Goal: Task Accomplishment & Management: Use online tool/utility

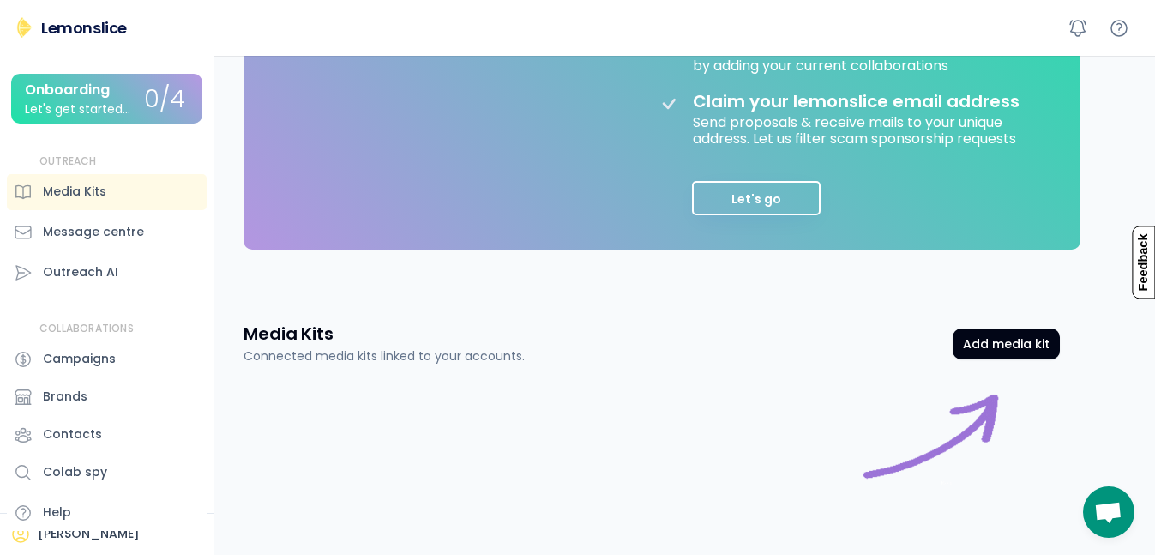
scroll to position [457, 0]
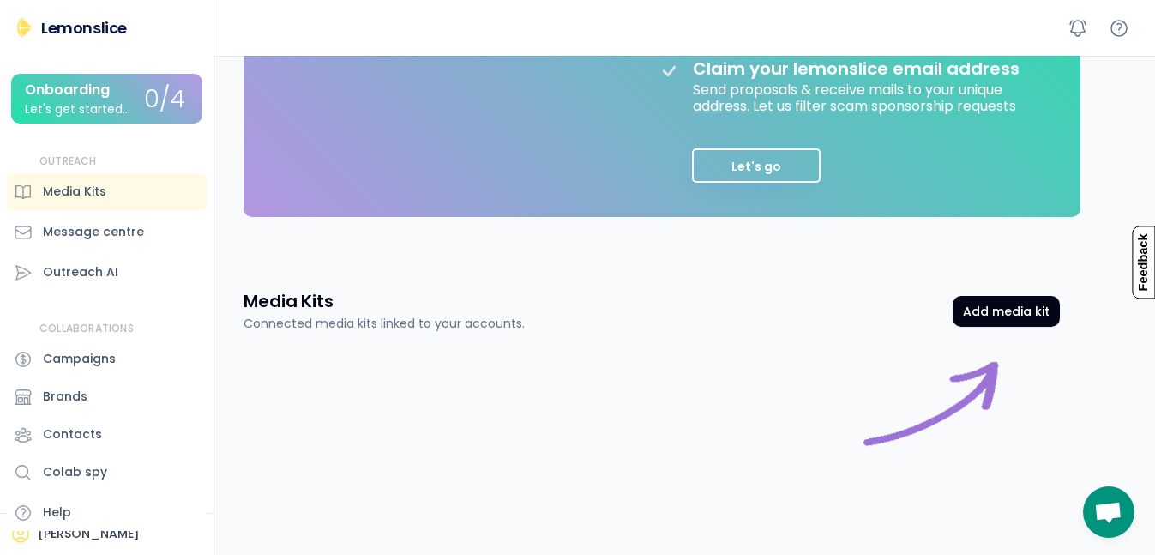
click at [733, 148] on button "Let's go" at bounding box center [756, 165] width 129 height 34
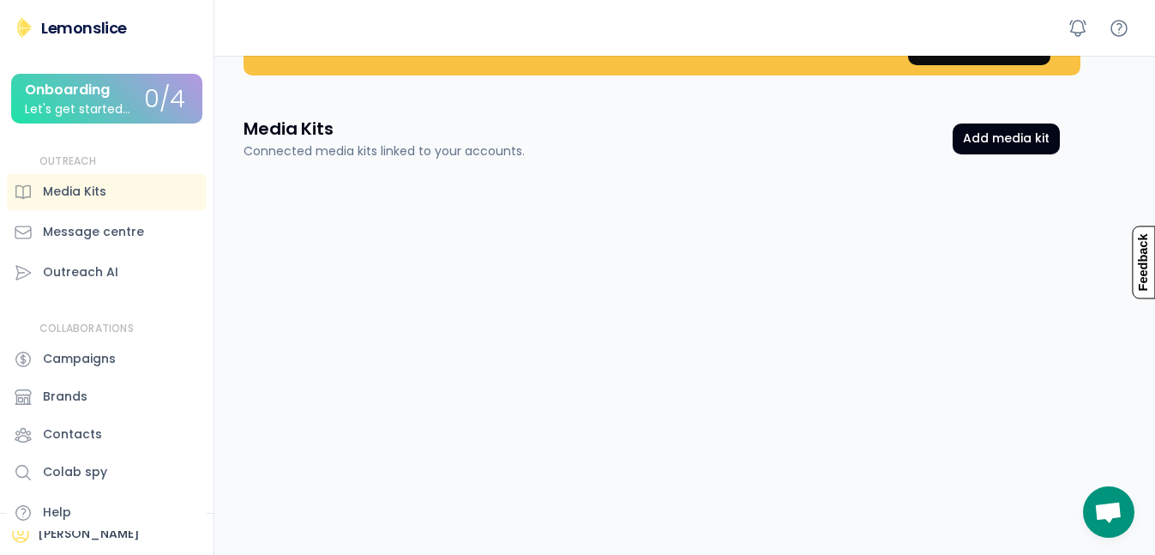
scroll to position [0, 0]
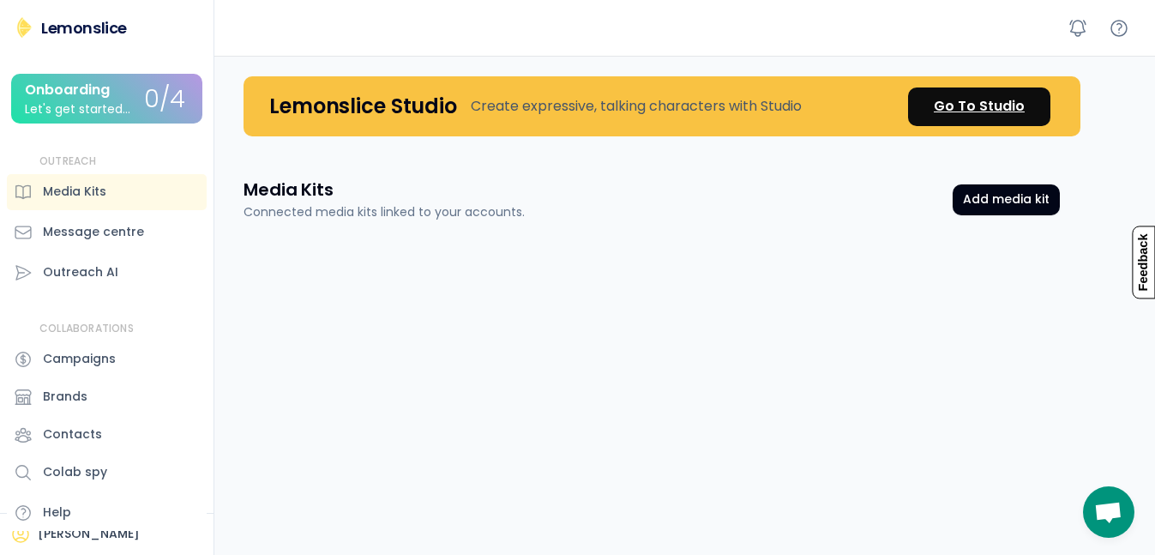
click at [978, 115] on div "Go To Studio" at bounding box center [979, 106] width 91 height 21
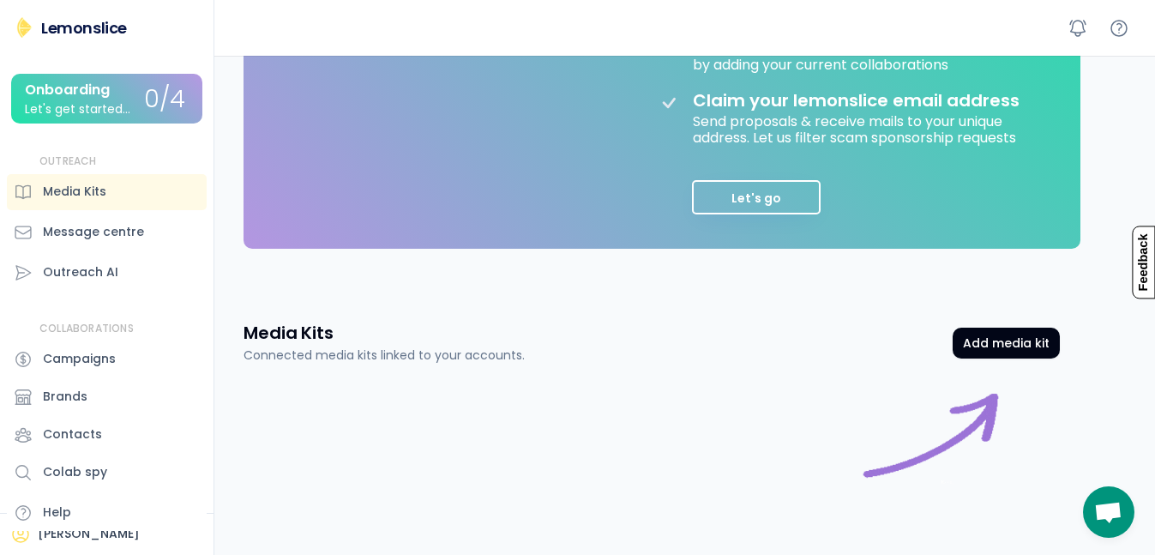
scroll to position [457, 0]
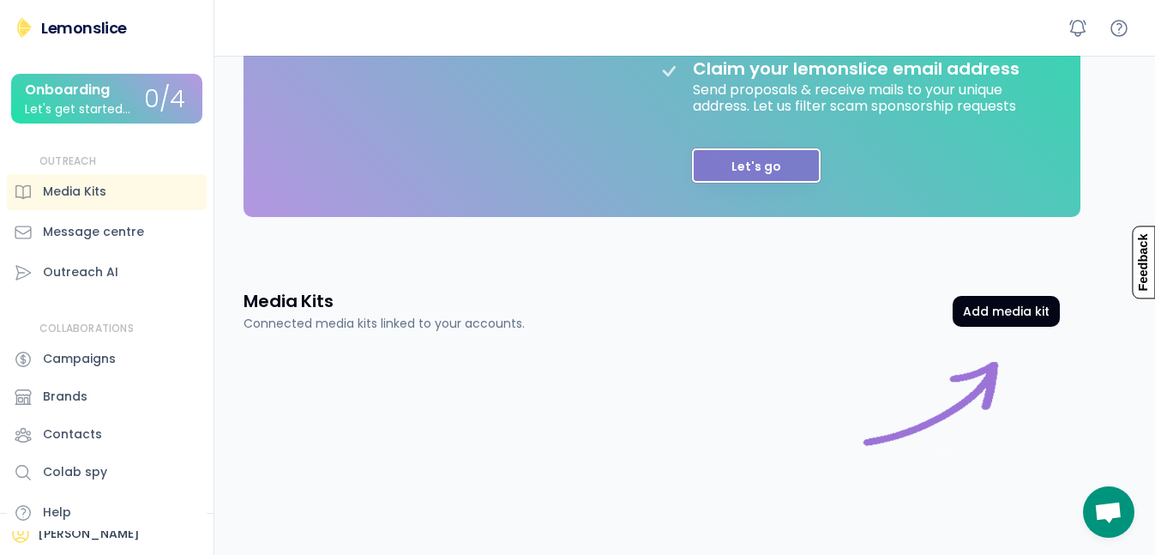
click at [811, 149] on button "Let's go" at bounding box center [756, 165] width 129 height 34
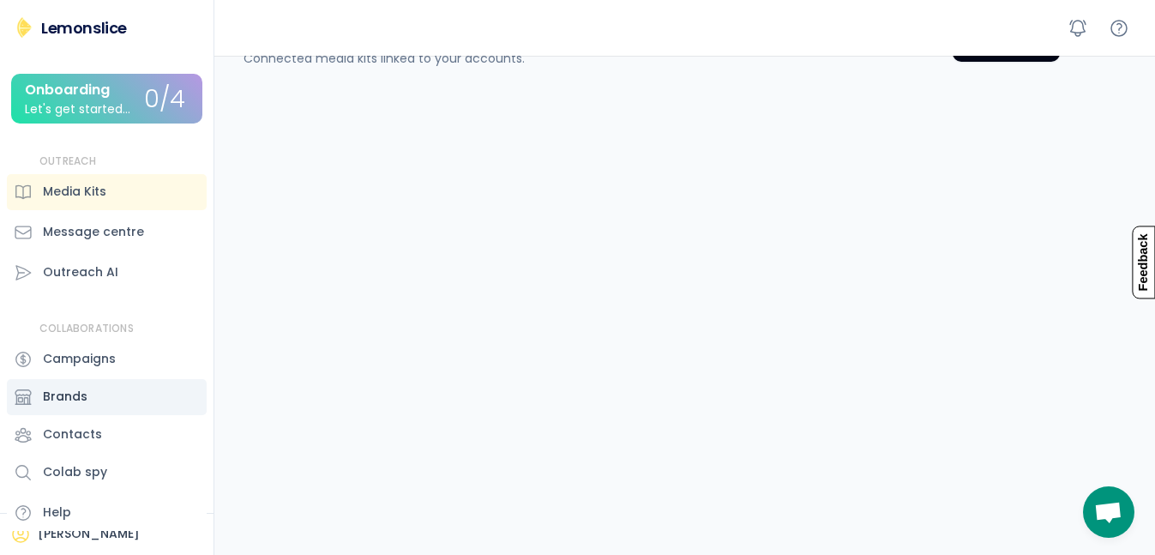
scroll to position [73, 0]
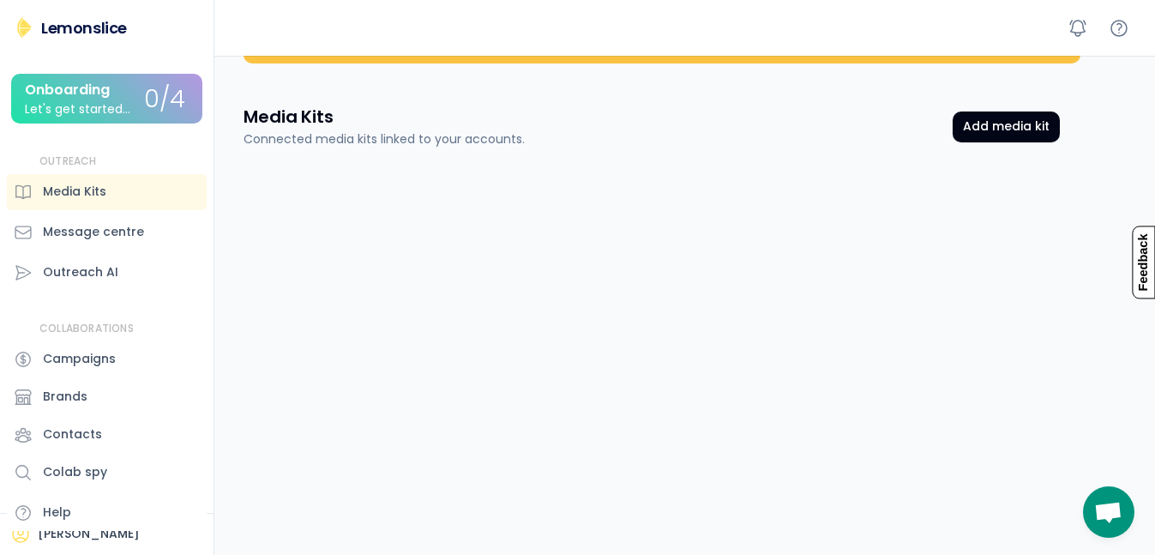
click at [160, 104] on div "0/4" at bounding box center [164, 100] width 41 height 27
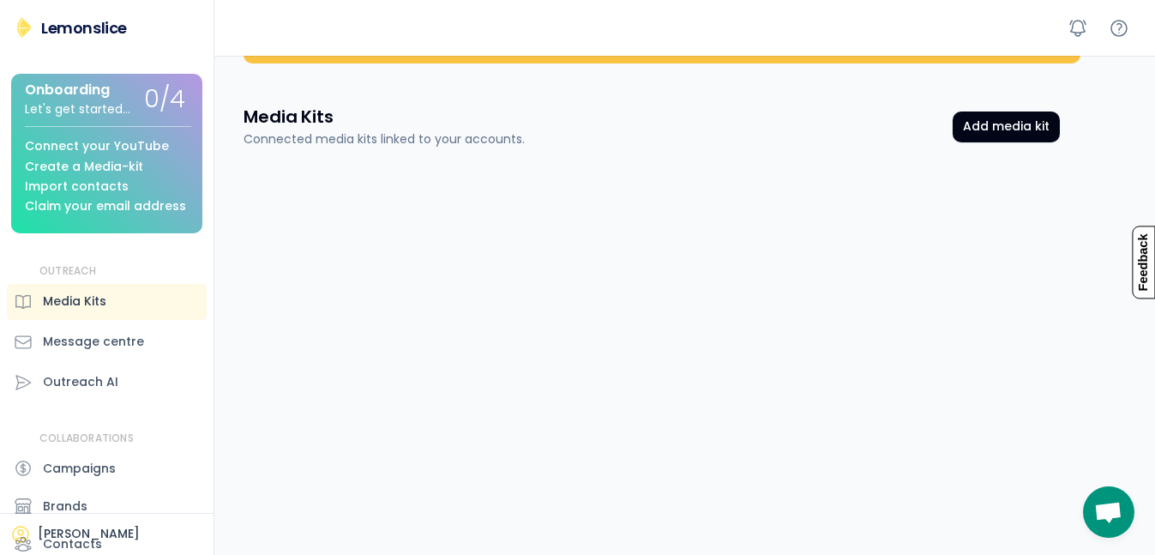
click at [119, 317] on div "Media Kits" at bounding box center [107, 302] width 200 height 36
click at [987, 120] on button "Add media kit" at bounding box center [1006, 127] width 107 height 31
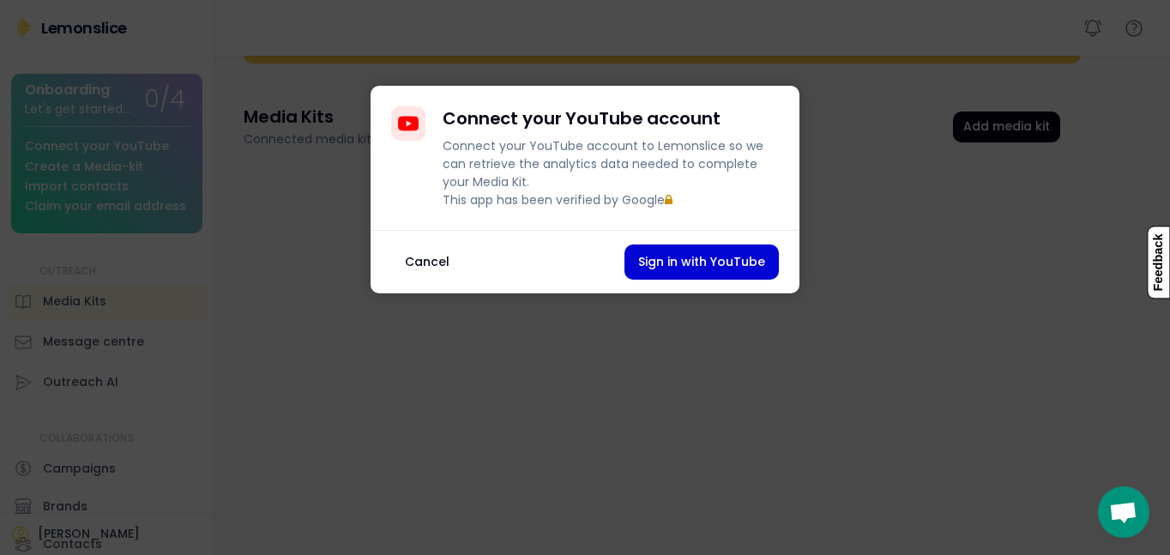
click at [838, 250] on div at bounding box center [585, 277] width 1170 height 555
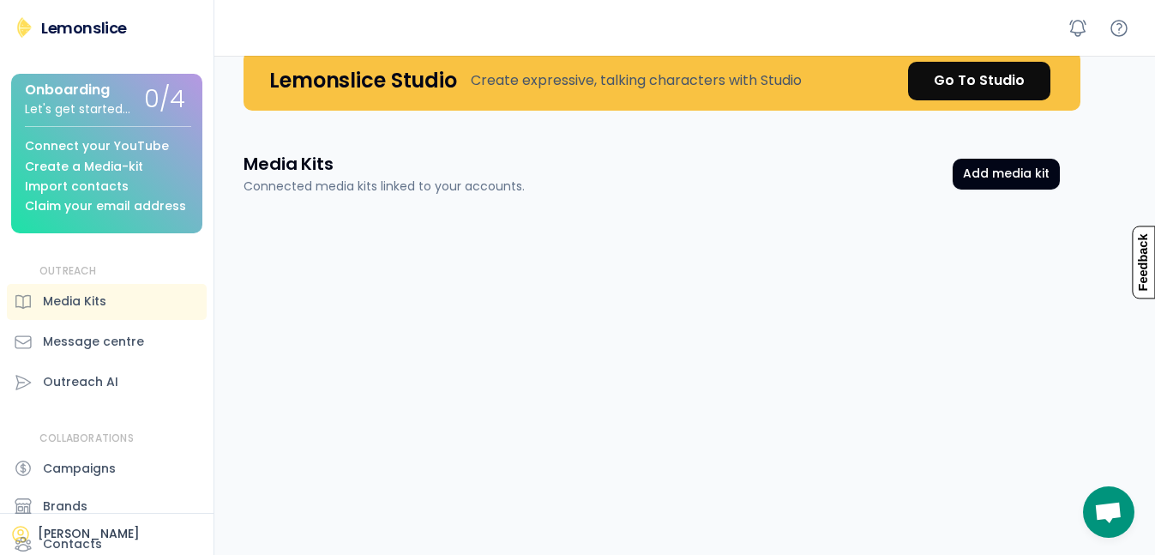
scroll to position [0, 0]
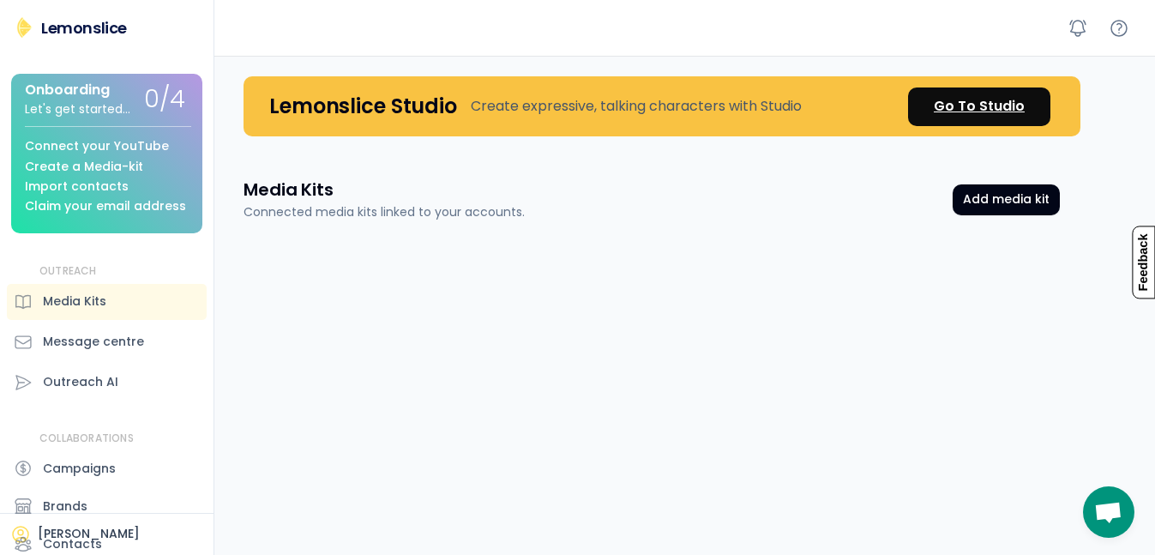
click at [1028, 100] on link "Go To Studio" at bounding box center [979, 106] width 142 height 39
